Goal: Information Seeking & Learning: Learn about a topic

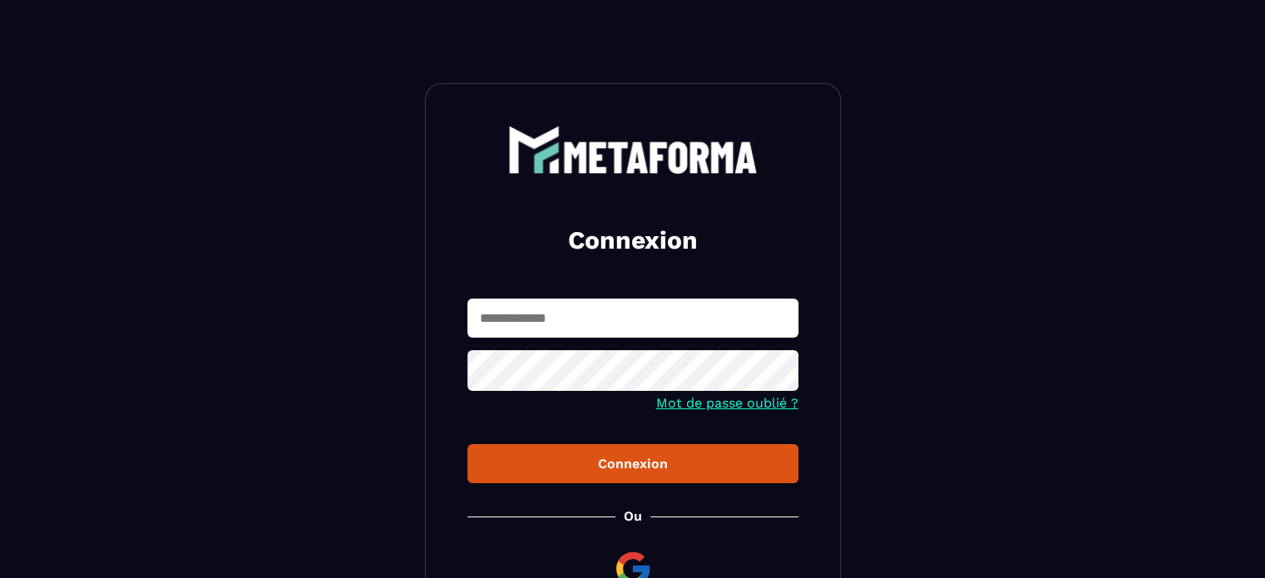
click at [499, 322] on input "text" at bounding box center [632, 318] width 331 height 39
type input "**********"
click at [529, 462] on div "Connexion" at bounding box center [633, 464] width 304 height 16
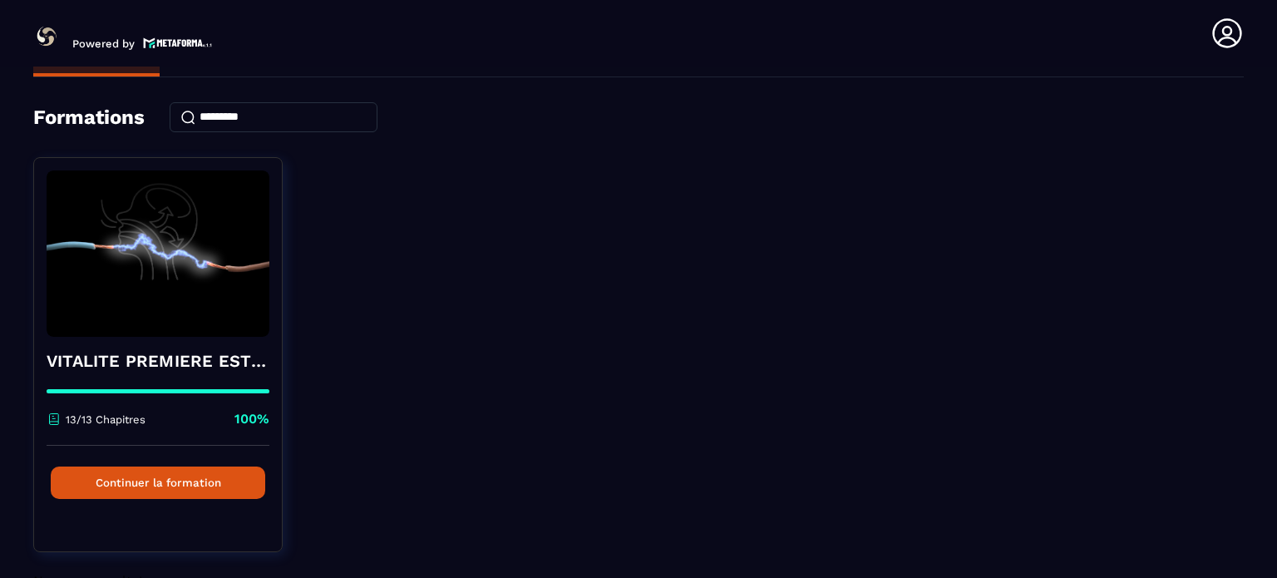
scroll to position [88, 0]
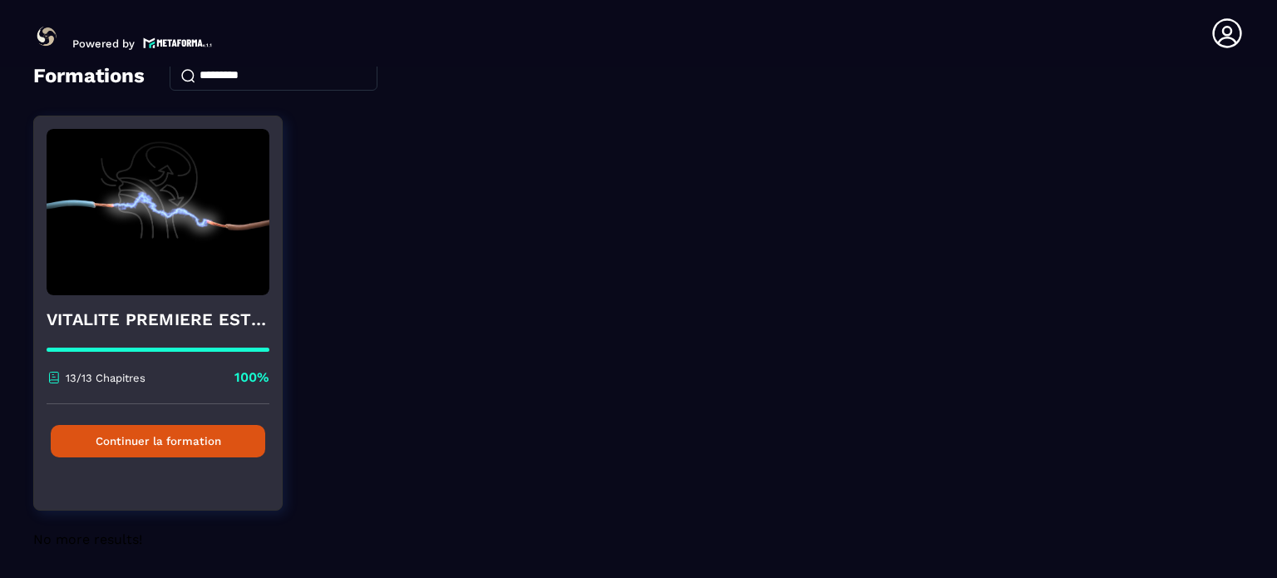
click at [223, 434] on button "Continuer la formation" at bounding box center [158, 441] width 215 height 32
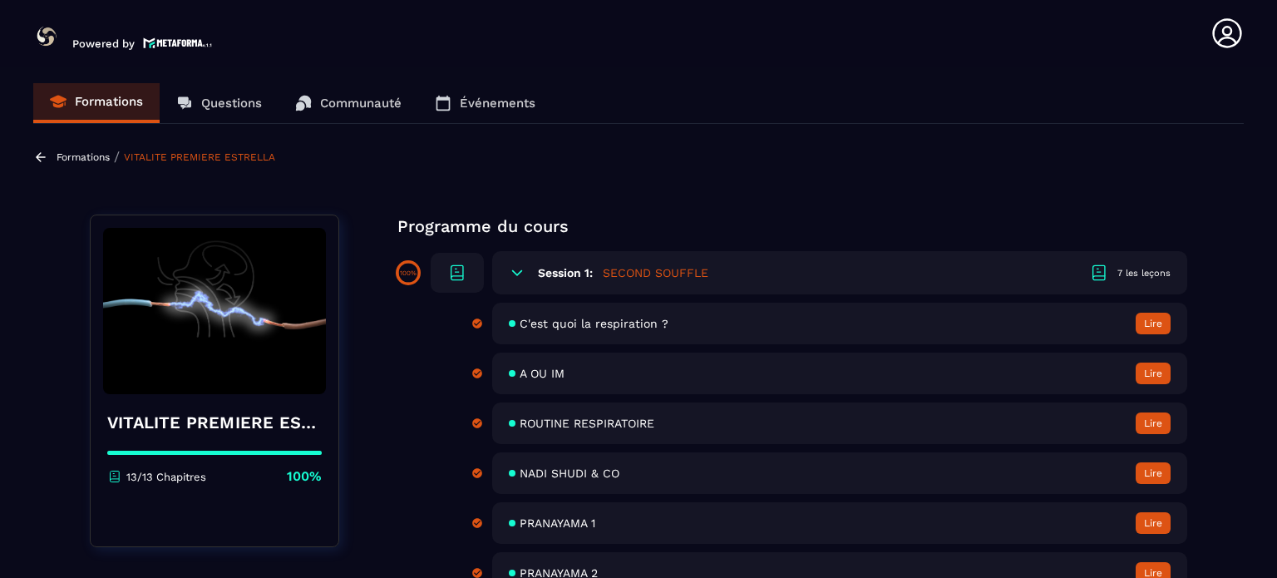
click at [515, 378] on div "A OU IM Lire" at bounding box center [839, 374] width 695 height 42
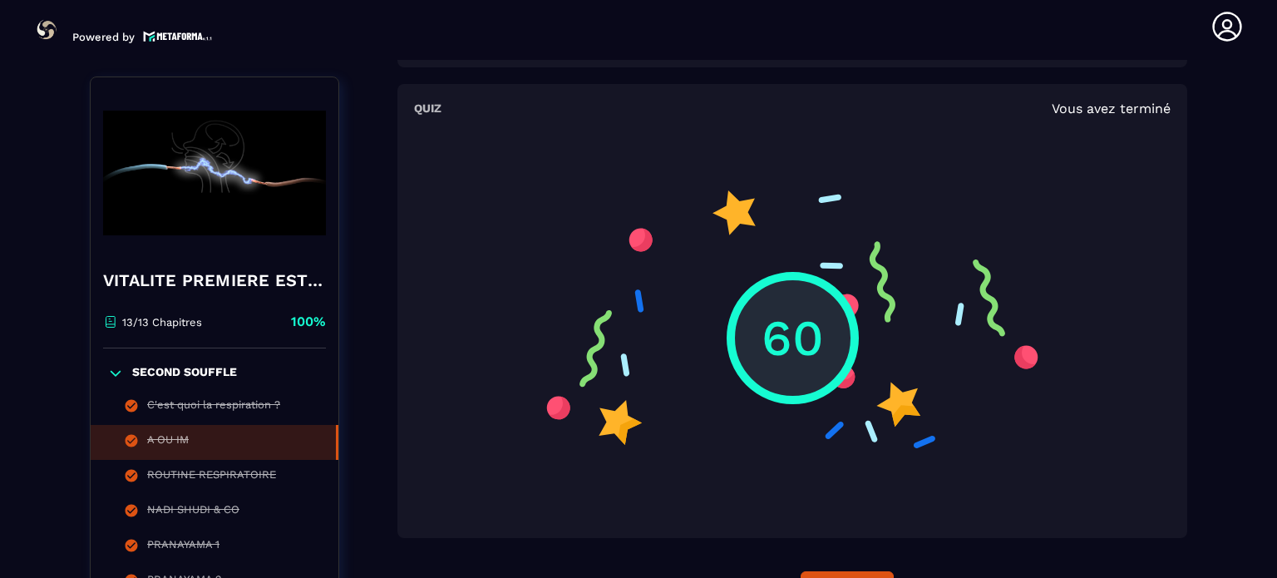
scroll to position [1254, 0]
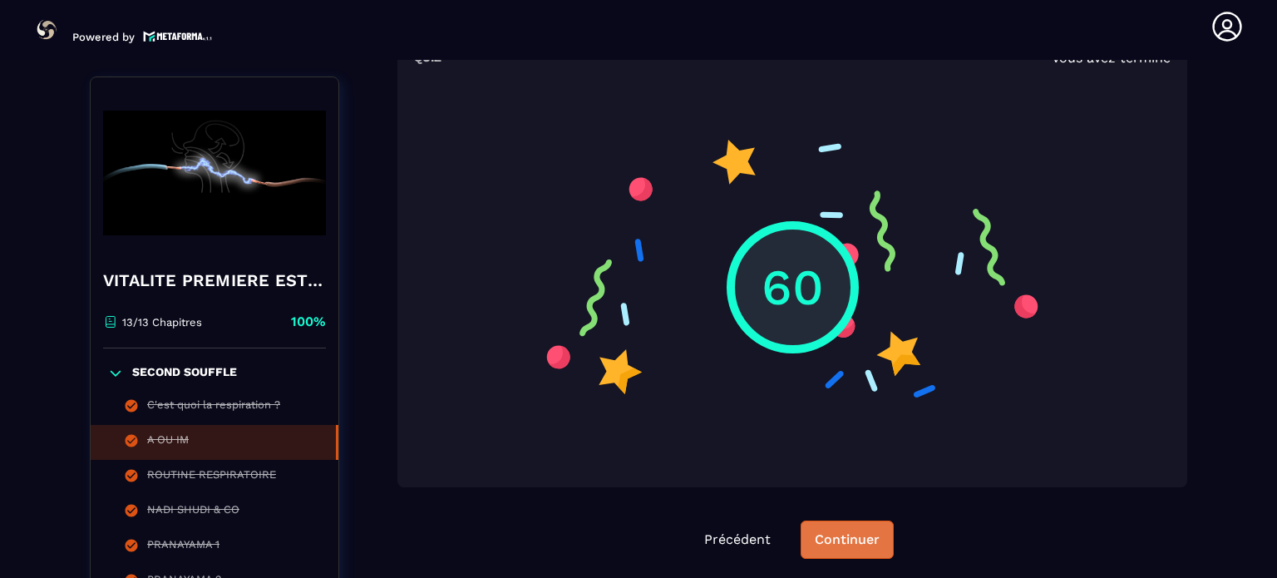
click at [832, 531] on div "Continuer" at bounding box center [847, 539] width 65 height 17
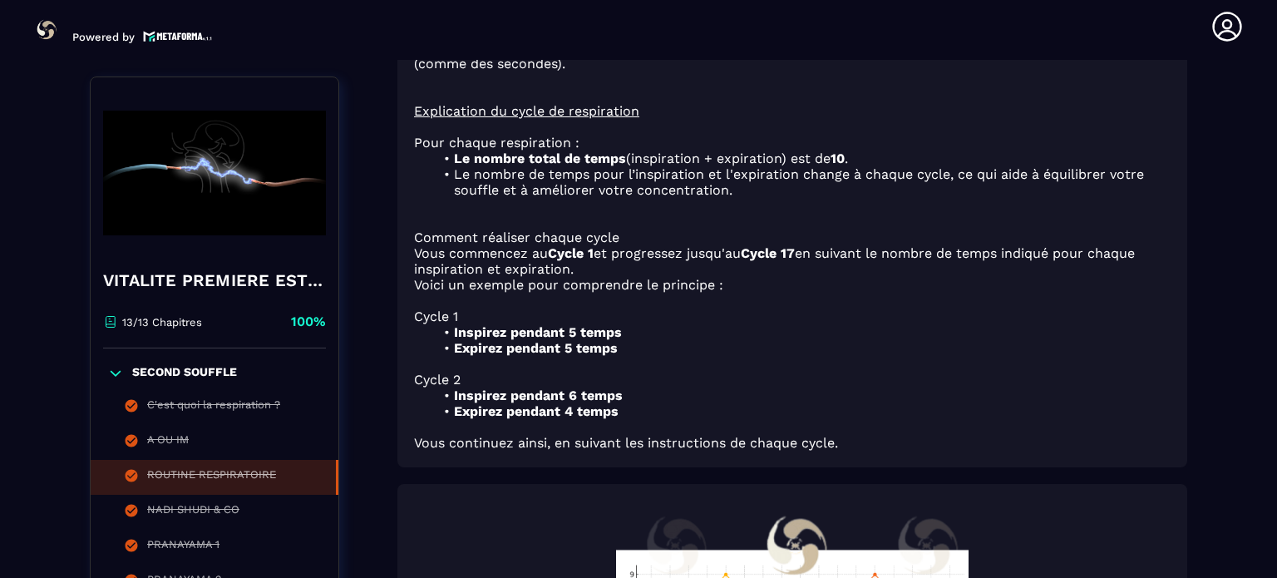
scroll to position [173, 0]
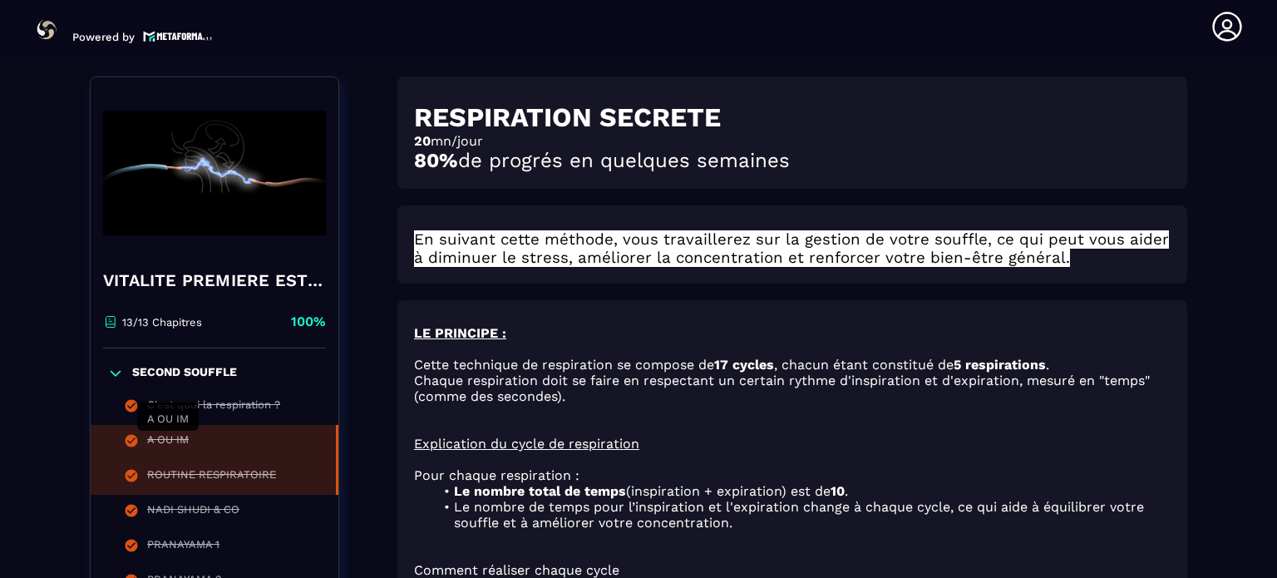
click at [166, 433] on div "A OU IM" at bounding box center [168, 442] width 42 height 18
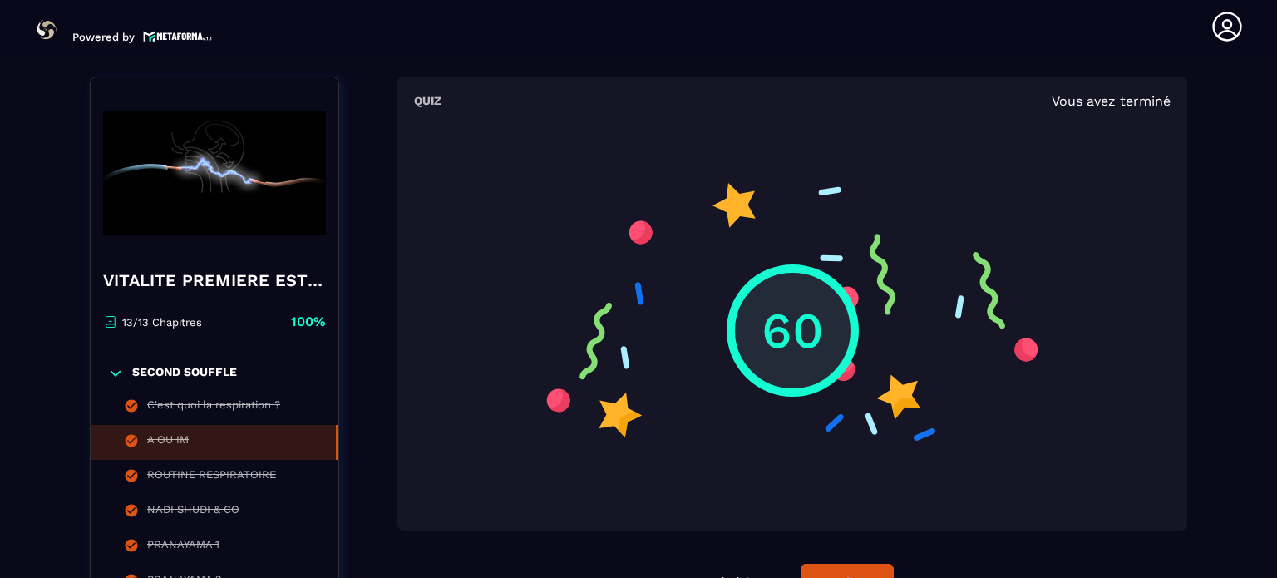
scroll to position [1420, 0]
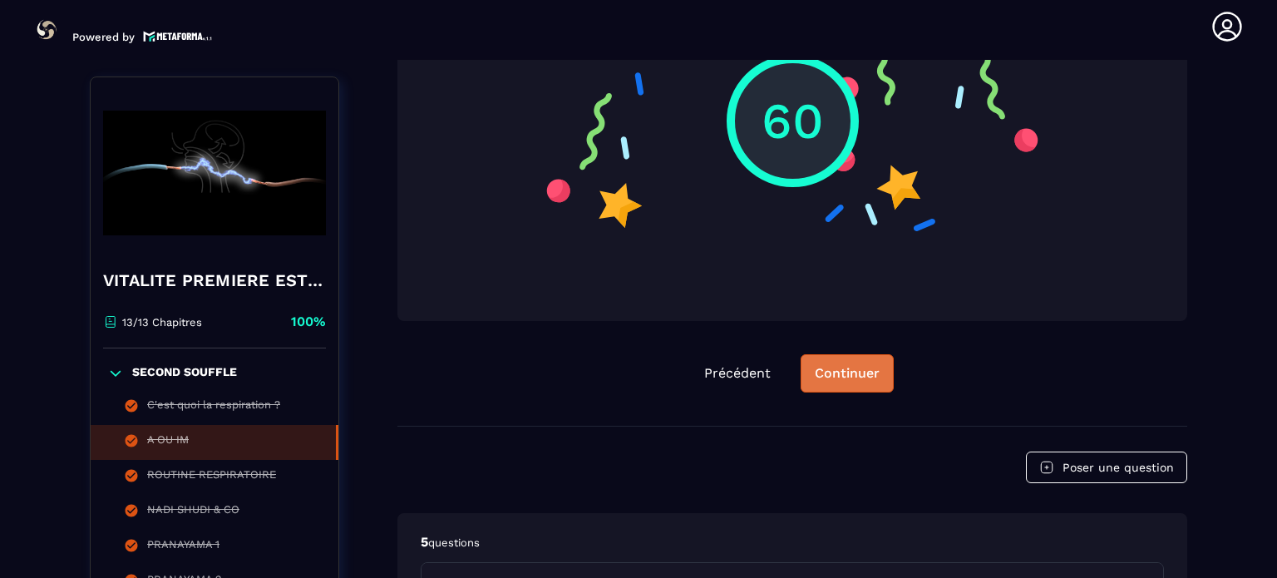
click at [818, 365] on div "Continuer" at bounding box center [847, 373] width 65 height 17
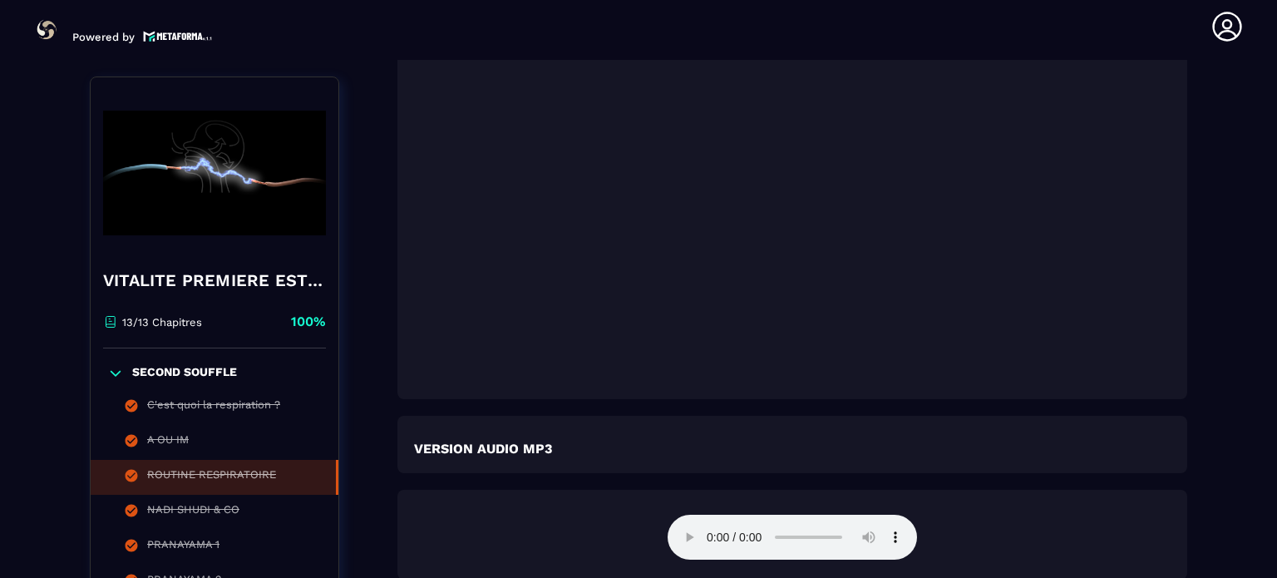
scroll to position [2418, 0]
